Goal: Information Seeking & Learning: Learn about a topic

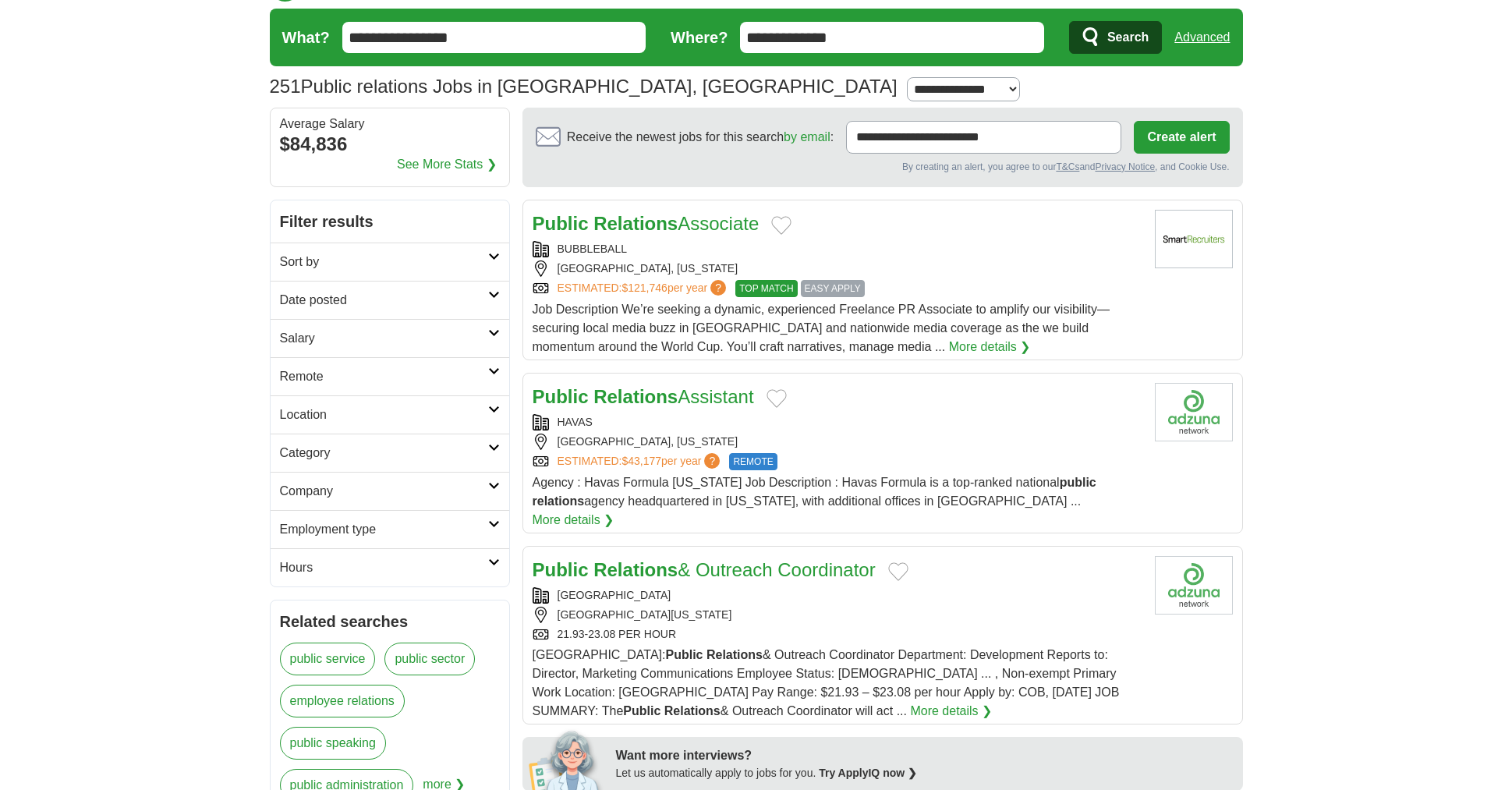
scroll to position [45, 0]
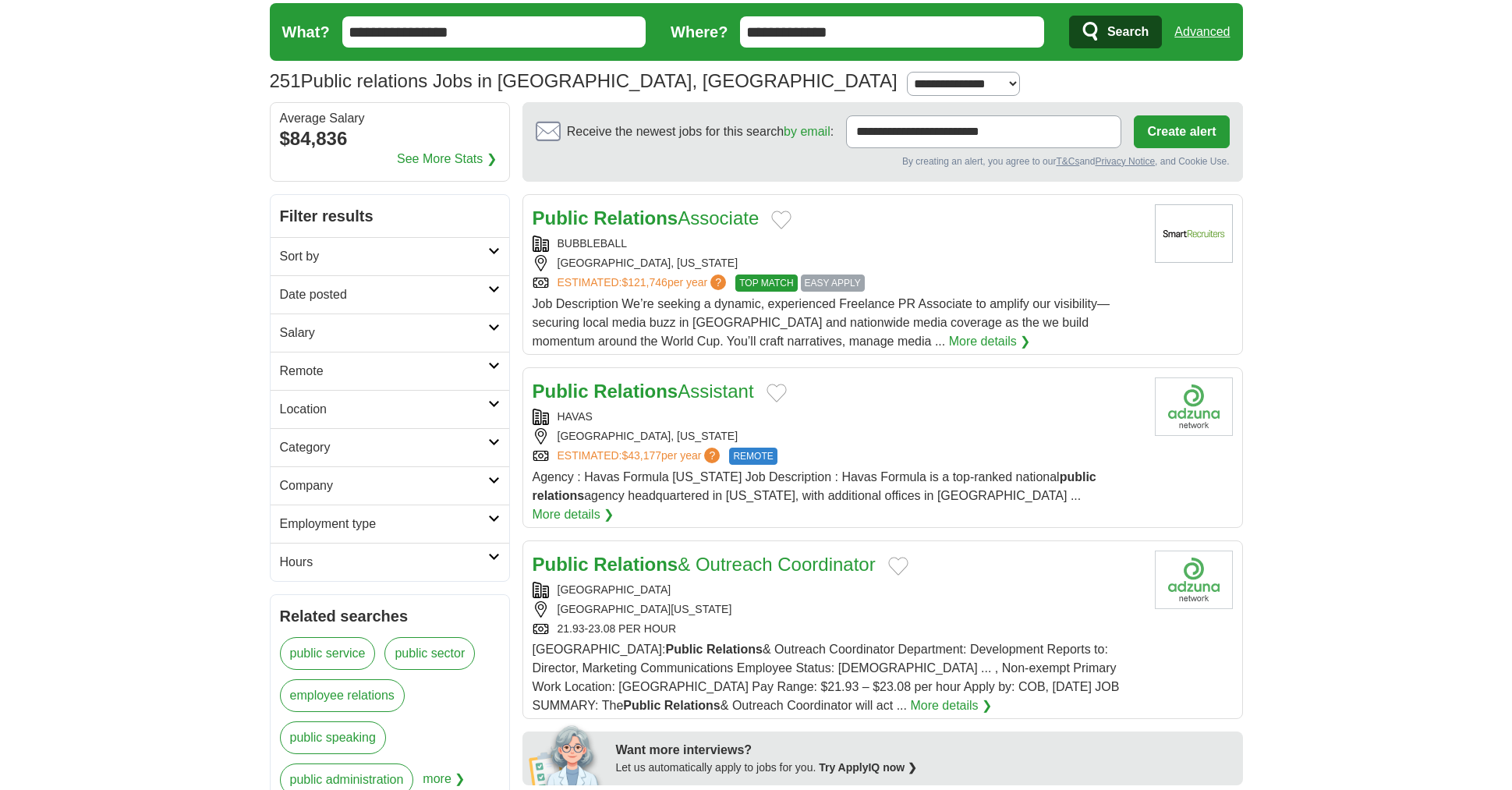
click at [744, 223] on link "Public Relations Associate" at bounding box center [645, 217] width 227 height 21
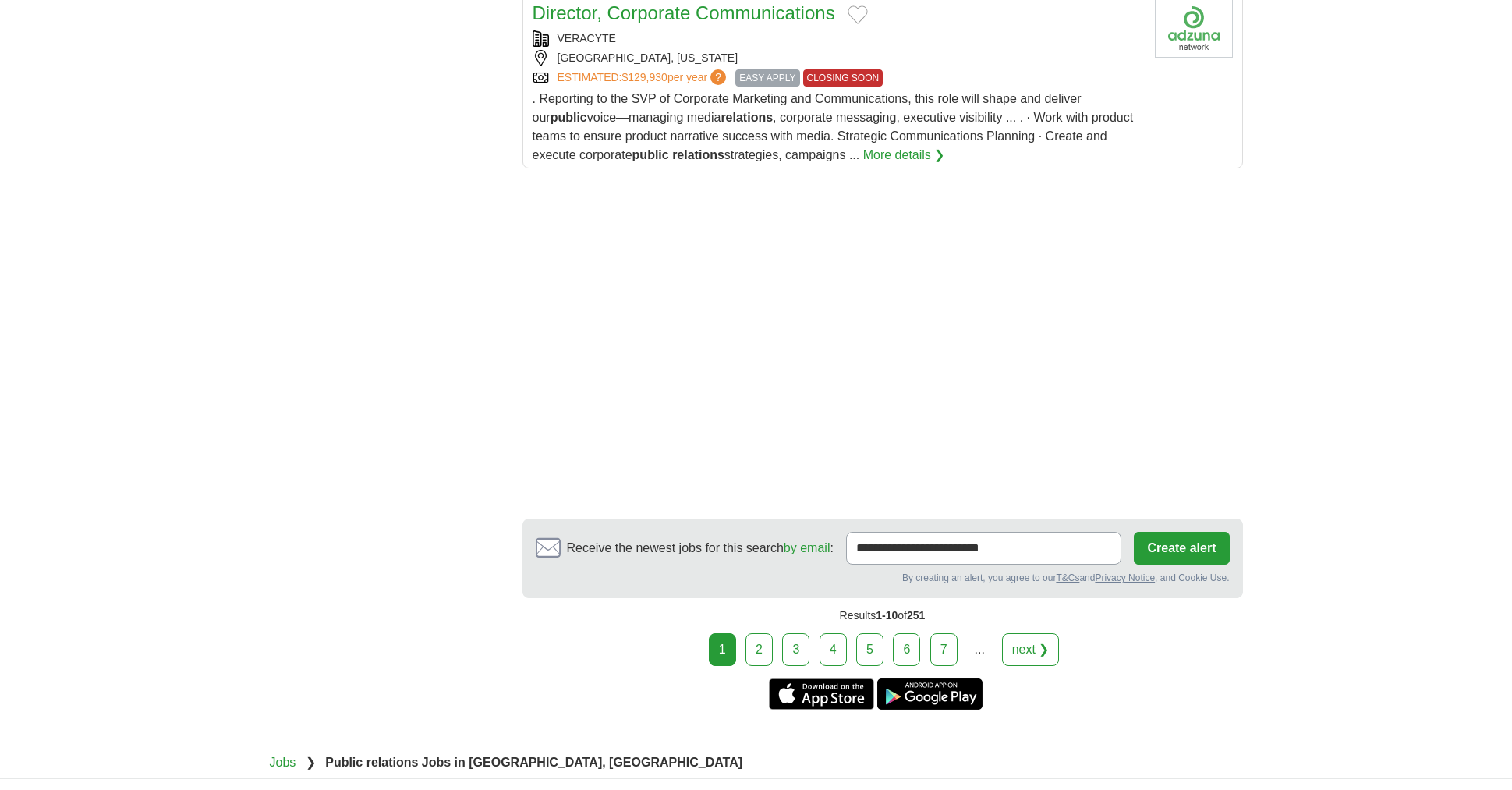
scroll to position [1981, 0]
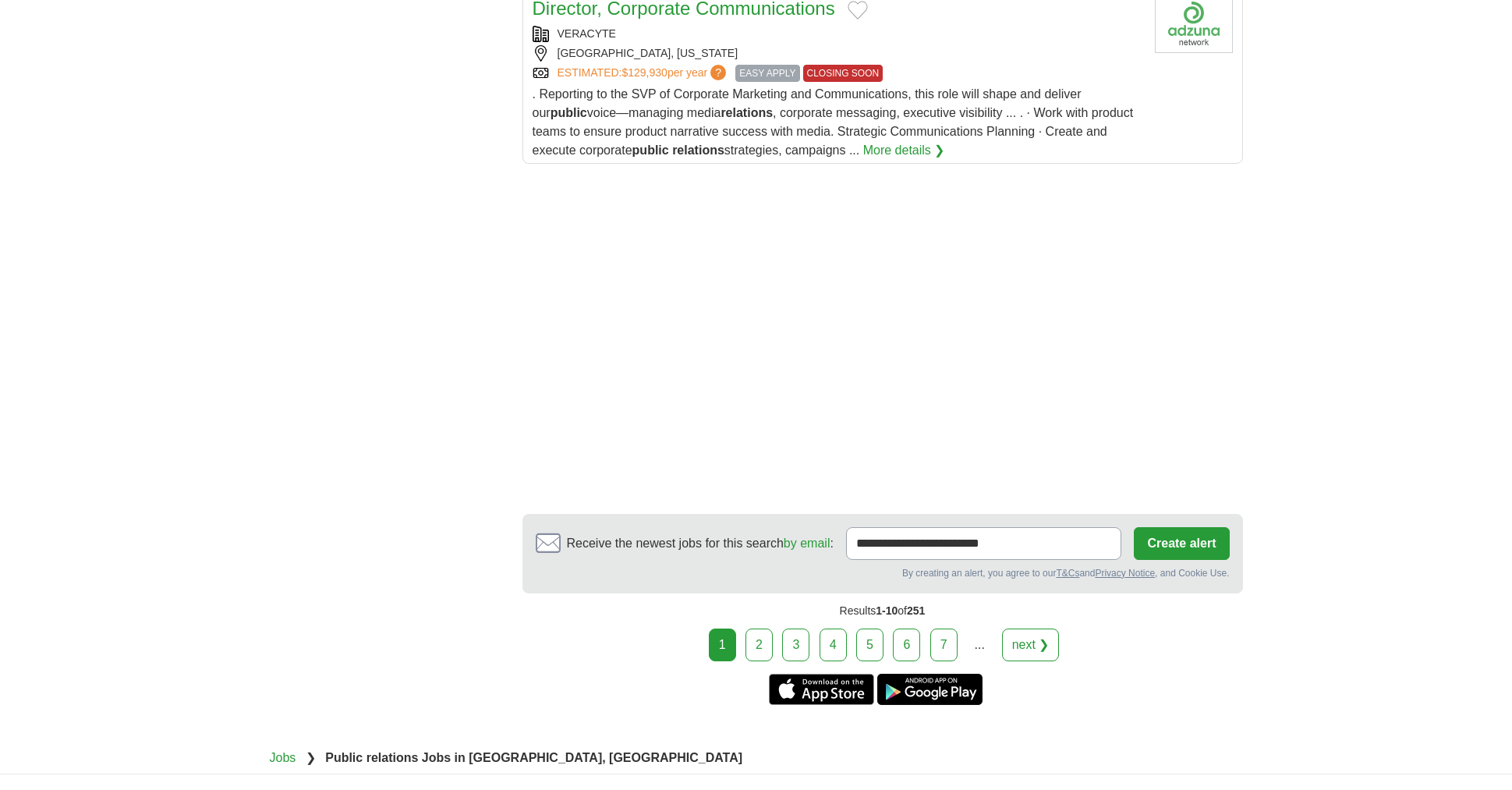
click at [753, 637] on link "2" at bounding box center [758, 644] width 27 height 33
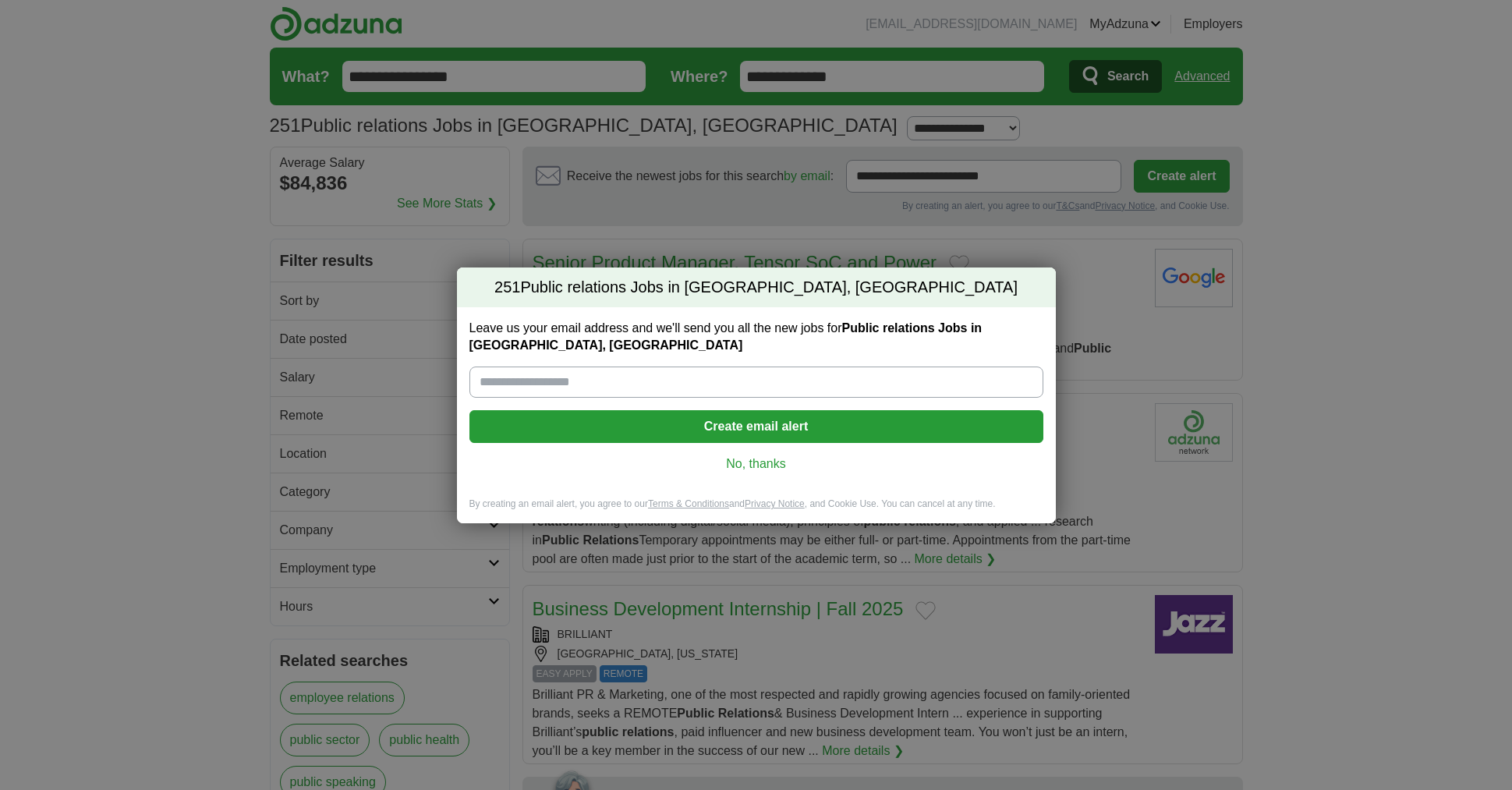
click at [786, 468] on link "No, thanks" at bounding box center [756, 463] width 549 height 17
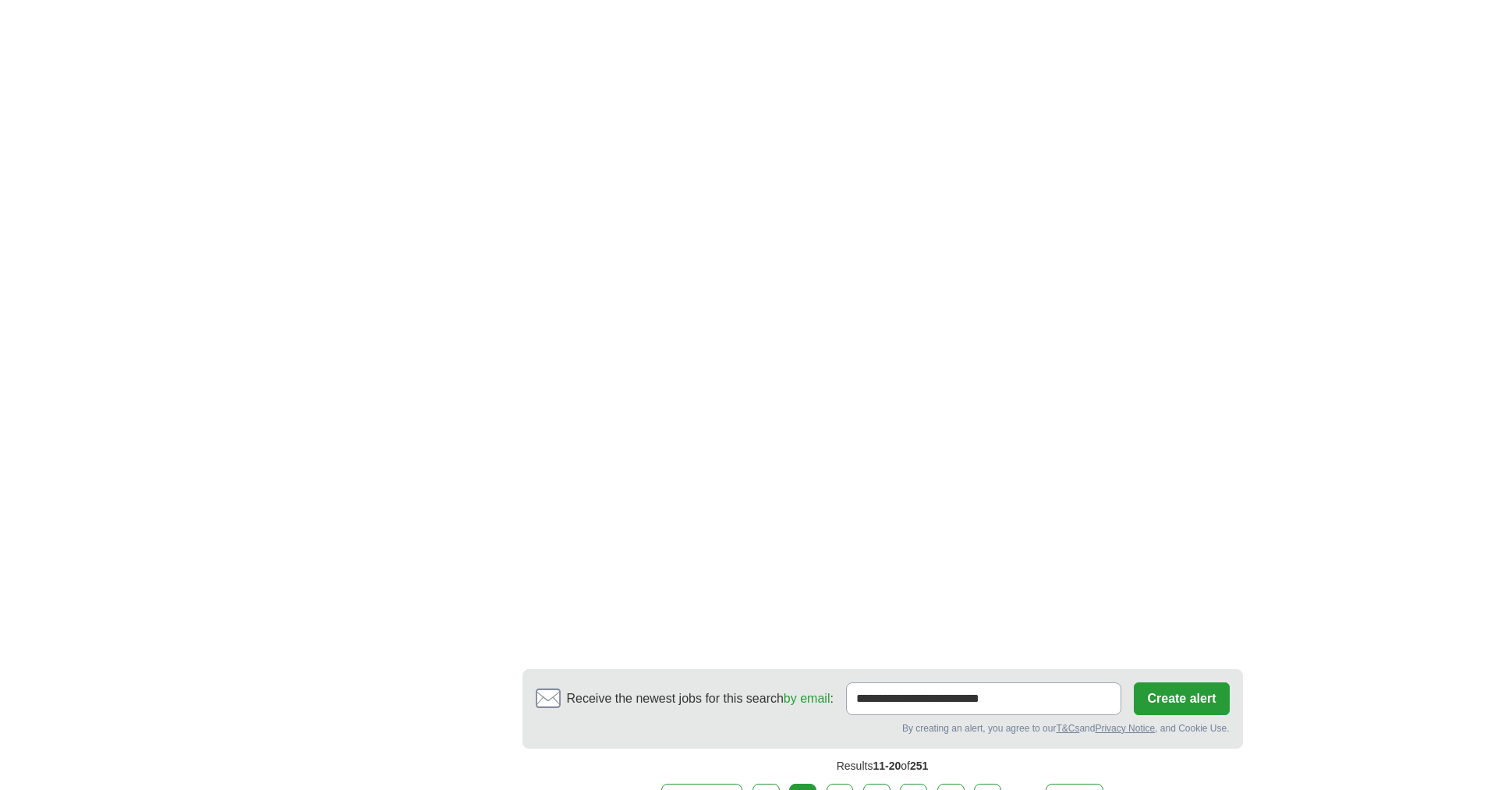
scroll to position [2625, 0]
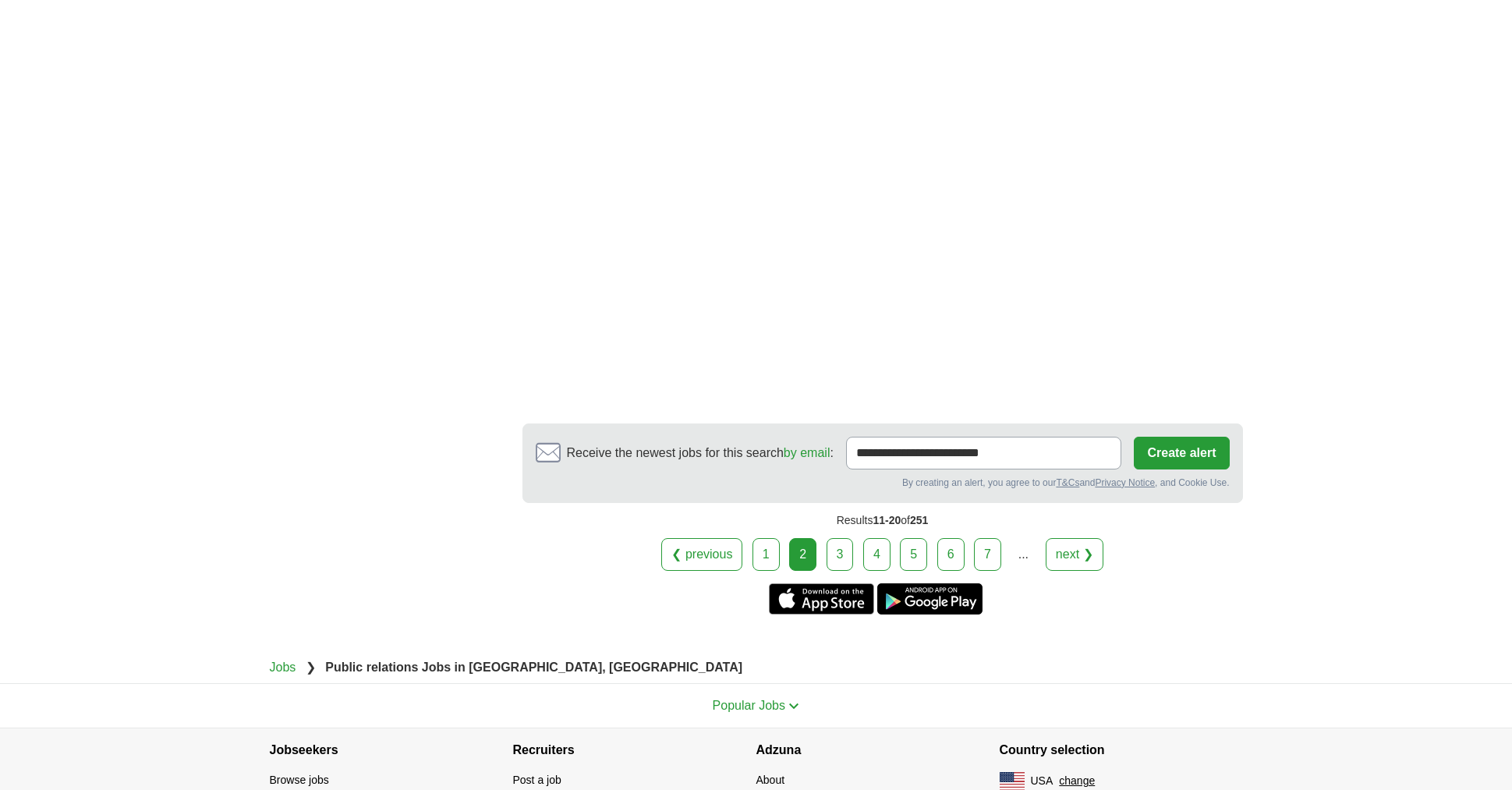
click at [845, 540] on link "3" at bounding box center [840, 554] width 27 height 33
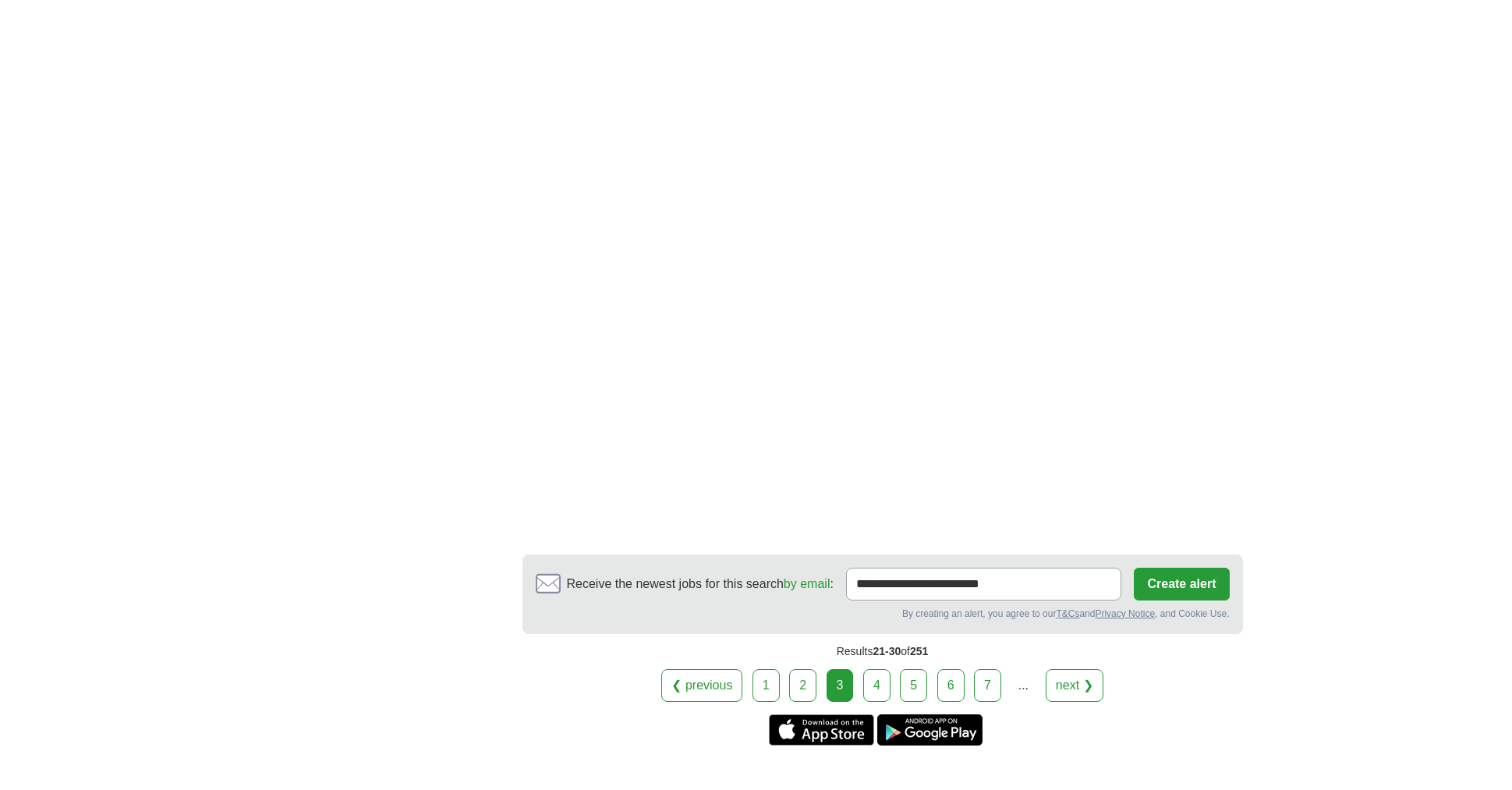
scroll to position [2351, 0]
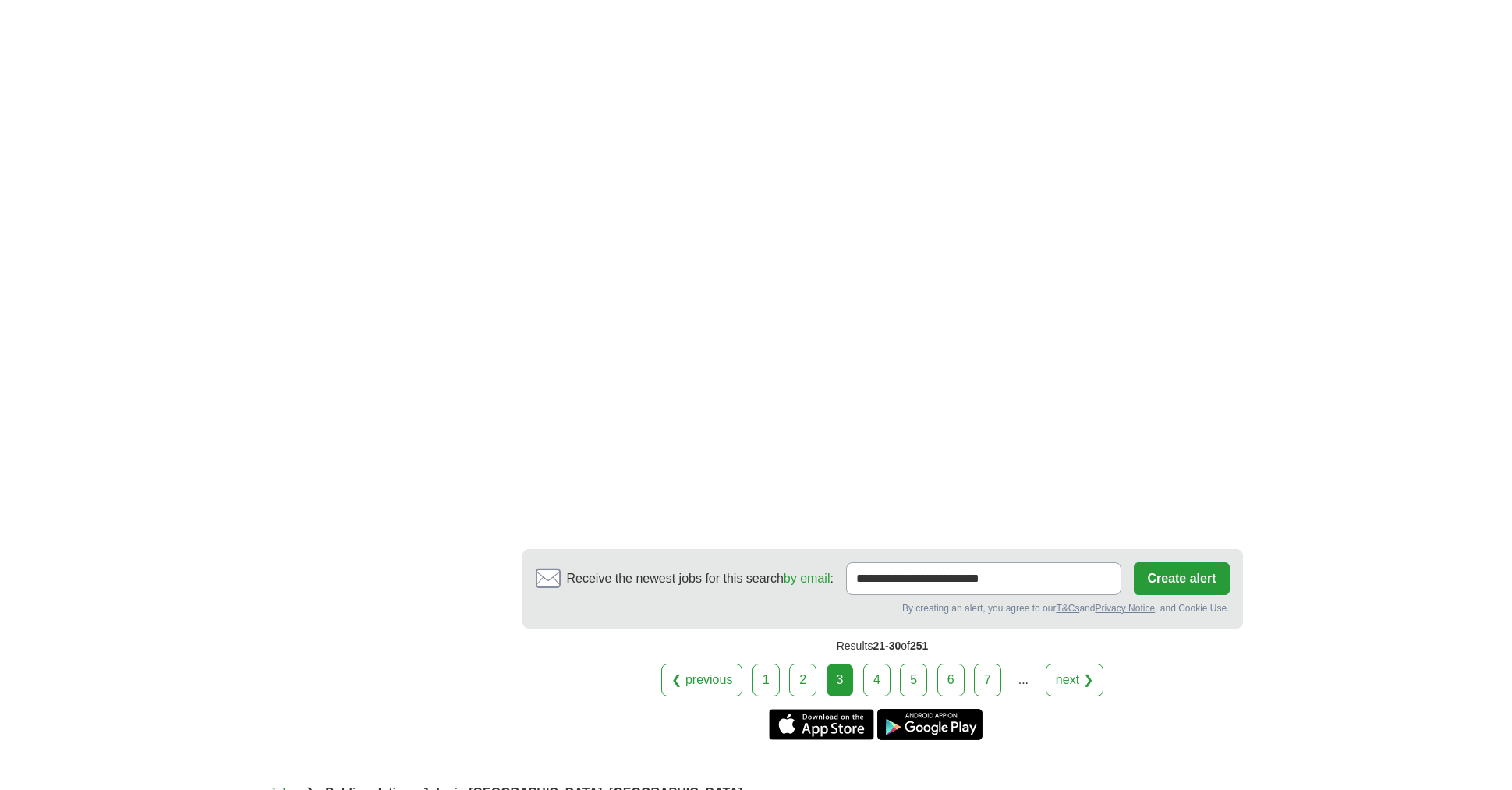
click at [877, 679] on link "4" at bounding box center [876, 679] width 27 height 33
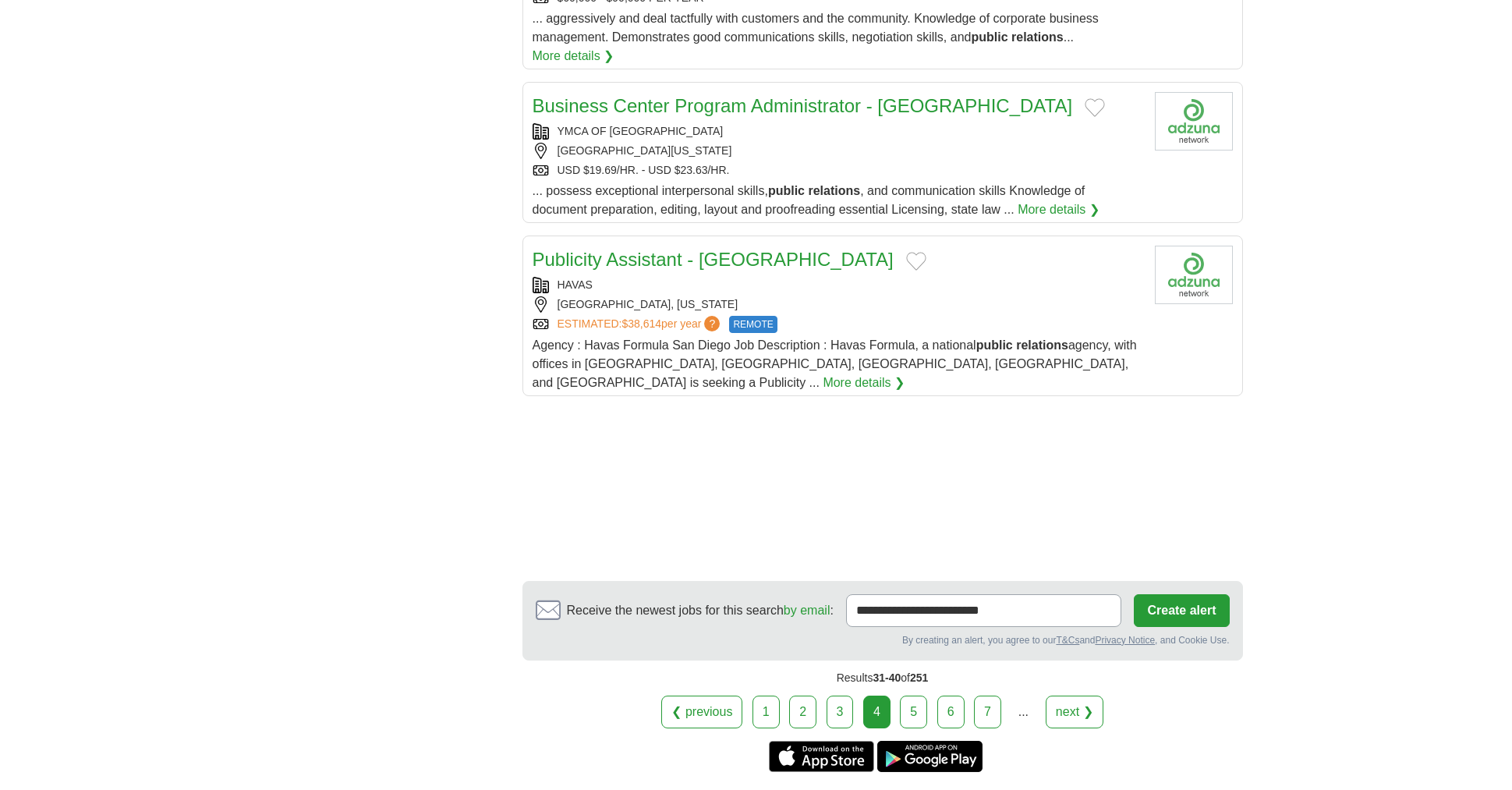
scroll to position [1691, 0]
